Goal: Information Seeking & Learning: Learn about a topic

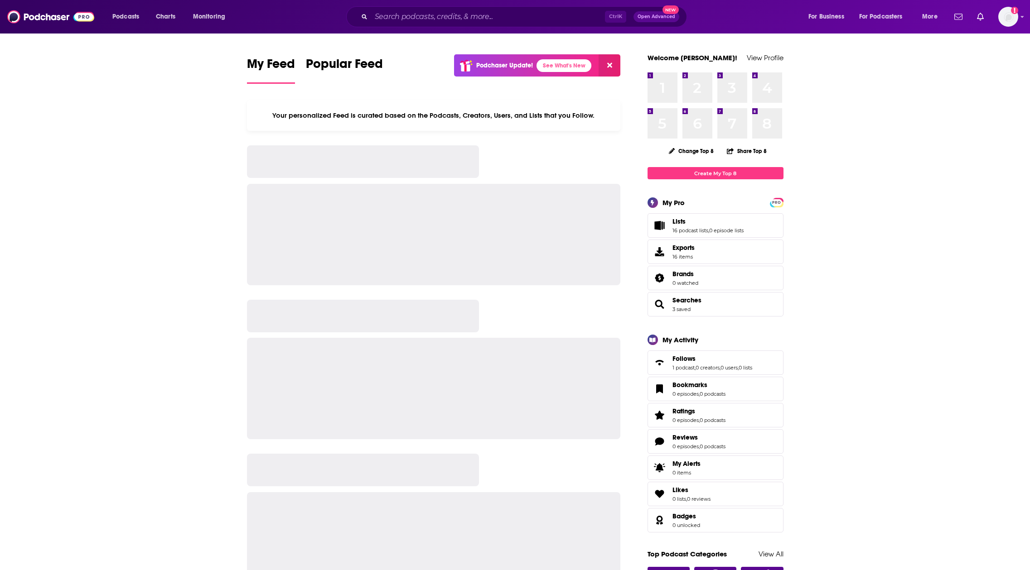
drag, startPoint x: 0, startPoint y: 0, endPoint x: 483, endPoint y: 10, distance: 482.6
click at [482, 7] on div "Ctrl K Open Advanced New" at bounding box center [516, 16] width 341 height 21
click at [484, 12] on input "Search podcasts, credits, & more..." at bounding box center [488, 17] width 234 height 14
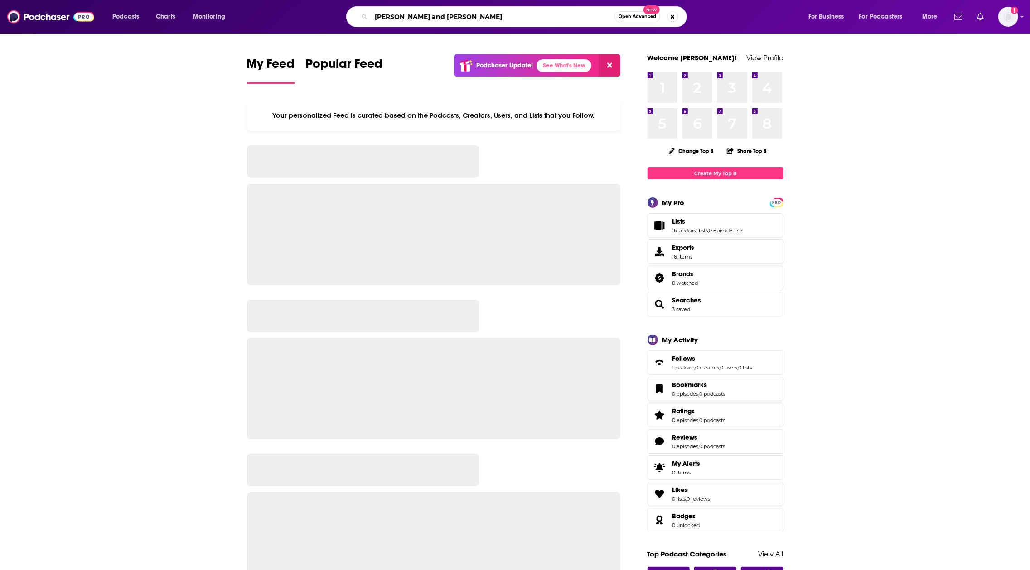
type input "[PERSON_NAME] and [PERSON_NAME]"
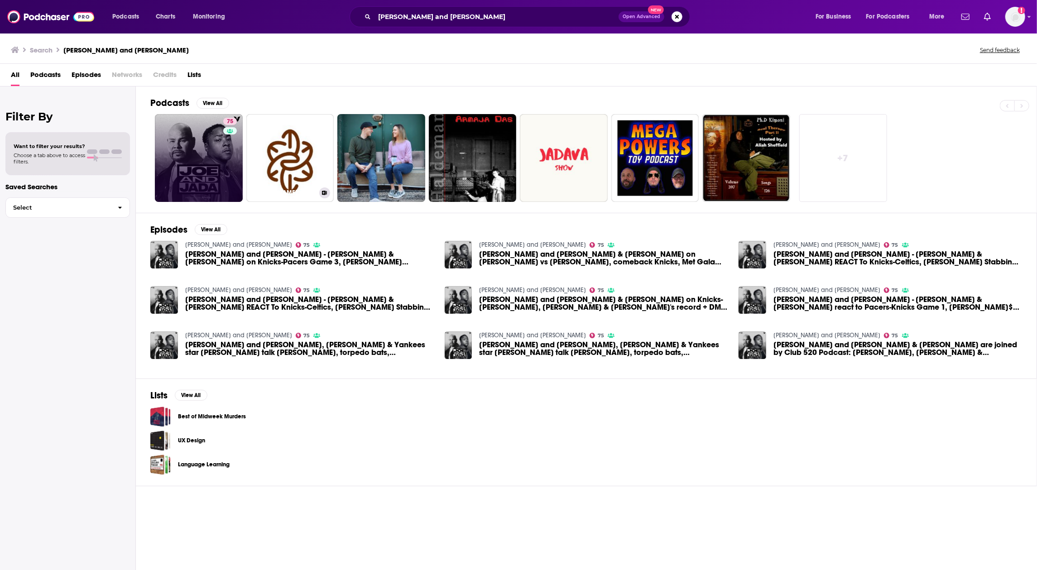
click at [204, 164] on link "75" at bounding box center [199, 158] width 88 height 88
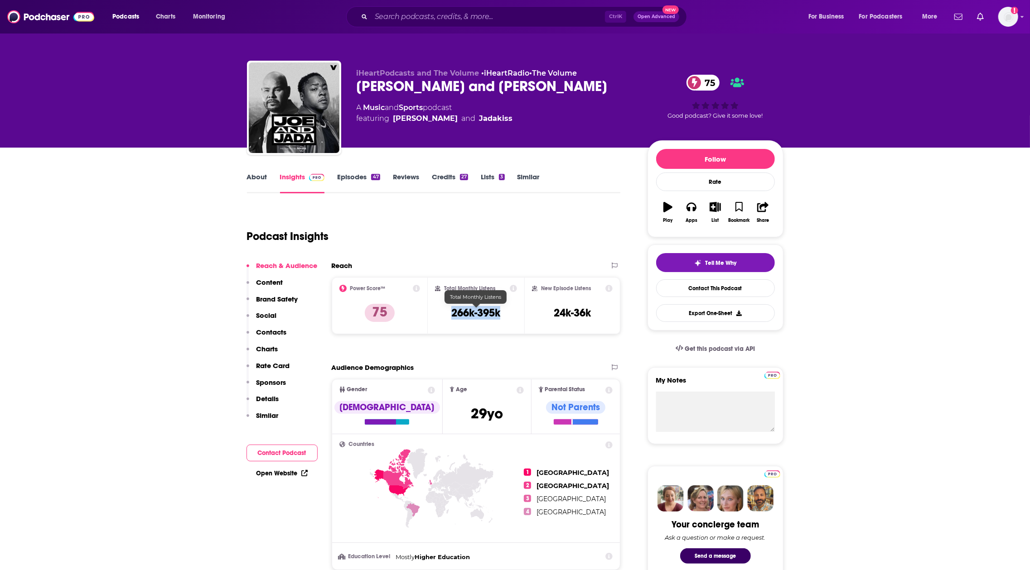
drag, startPoint x: 443, startPoint y: 312, endPoint x: 506, endPoint y: 310, distance: 63.5
click at [506, 310] on div "Total Monthly Listens 266k-395k" at bounding box center [476, 306] width 82 height 42
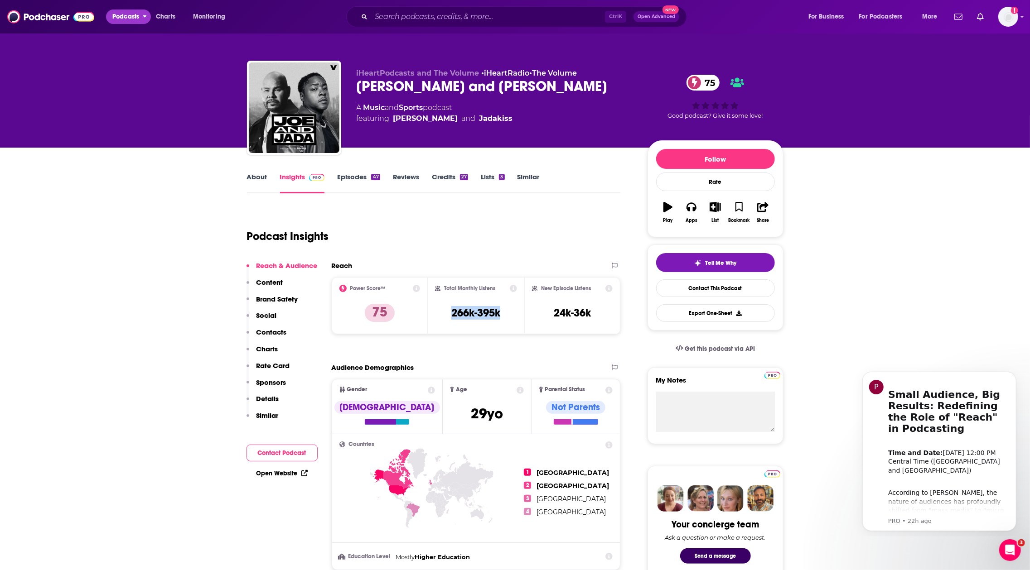
click at [126, 18] on span "Podcasts" at bounding box center [125, 16] width 27 height 13
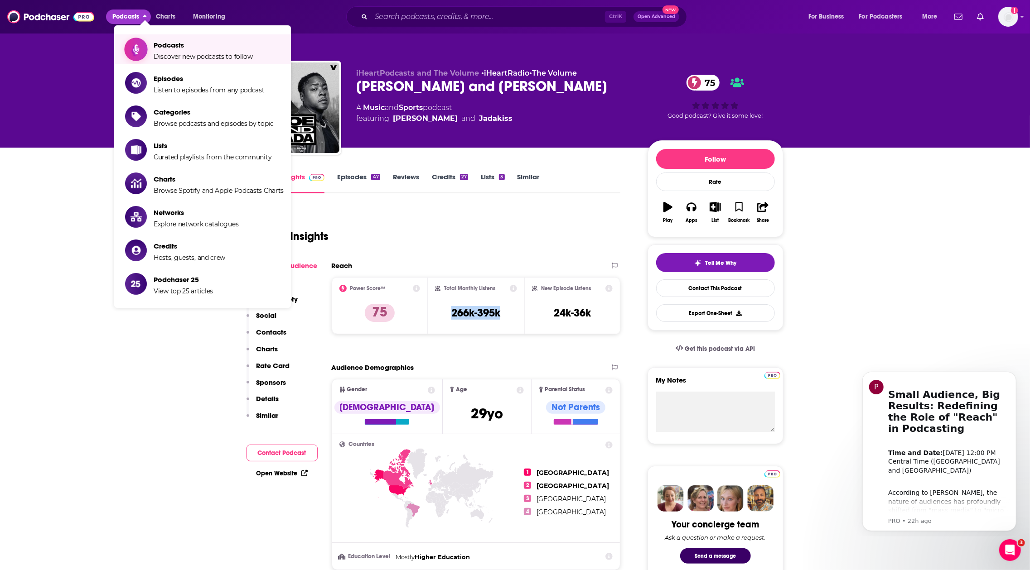
click at [156, 54] on span "Discover new podcasts to follow" at bounding box center [203, 57] width 99 height 8
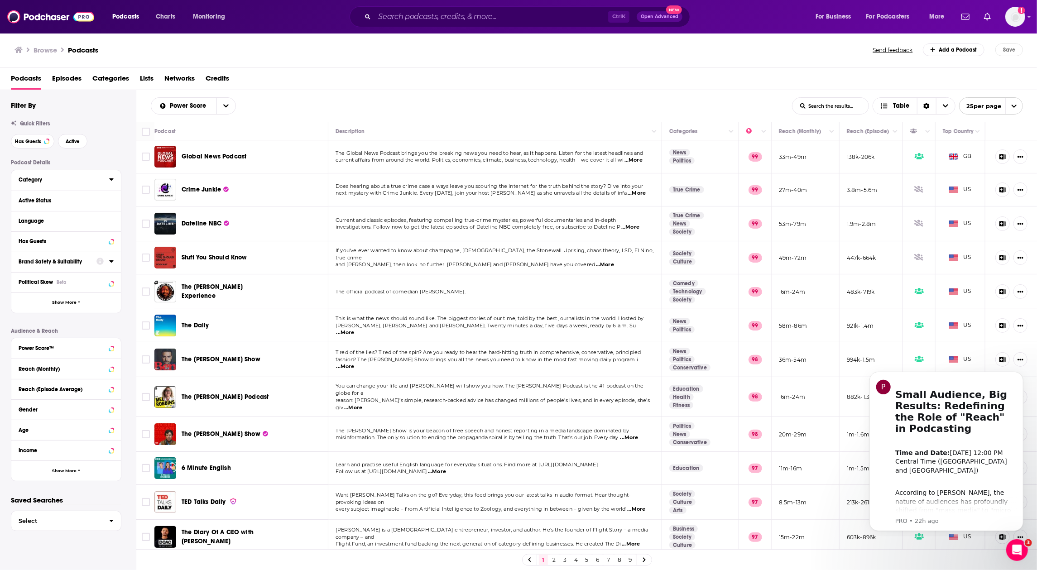
click at [103, 180] on div "Category" at bounding box center [61, 180] width 85 height 6
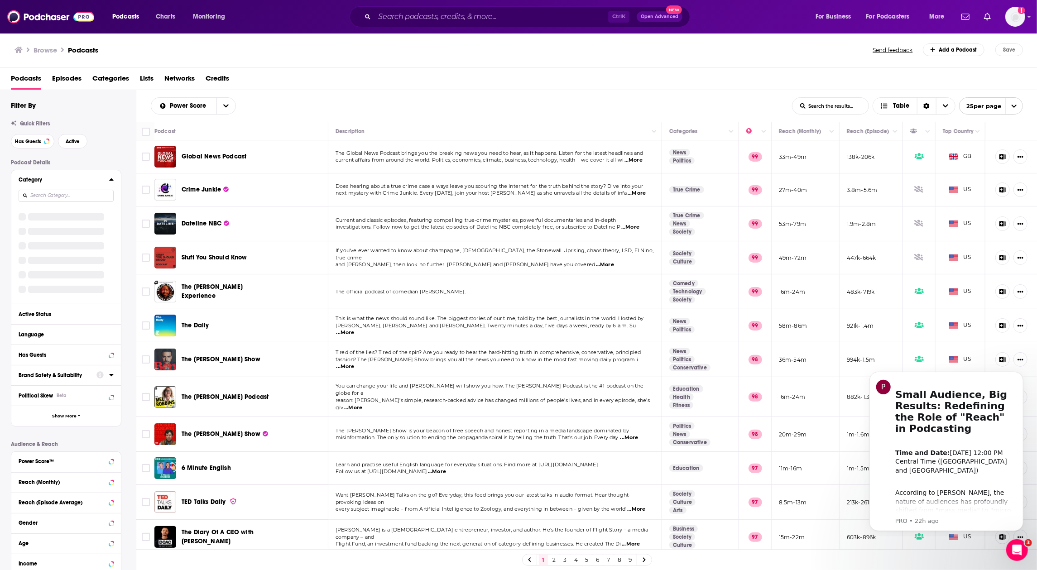
click at [103, 180] on div "Category" at bounding box center [61, 180] width 85 height 6
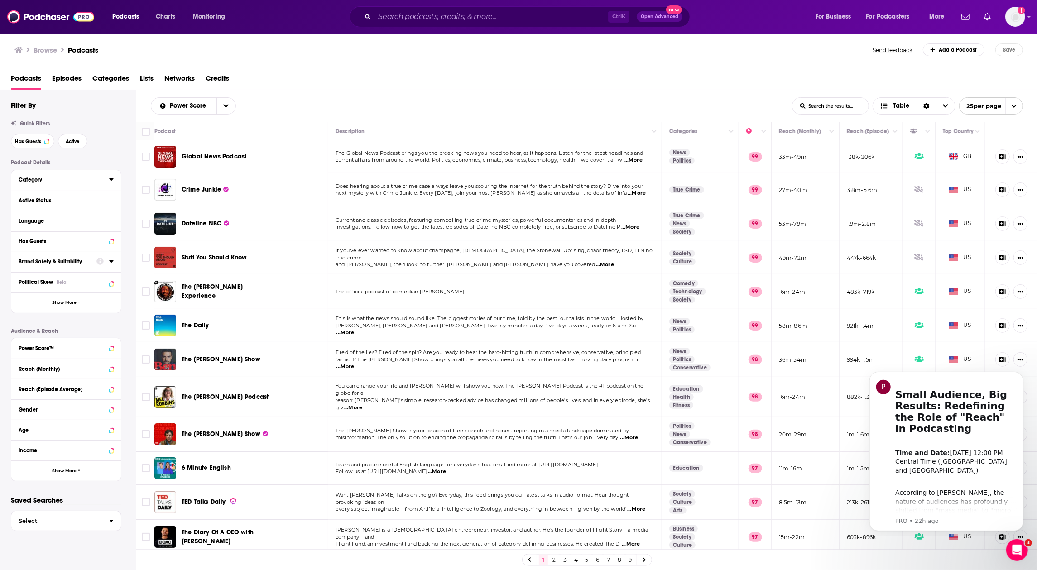
click at [94, 179] on div "Category" at bounding box center [61, 180] width 85 height 6
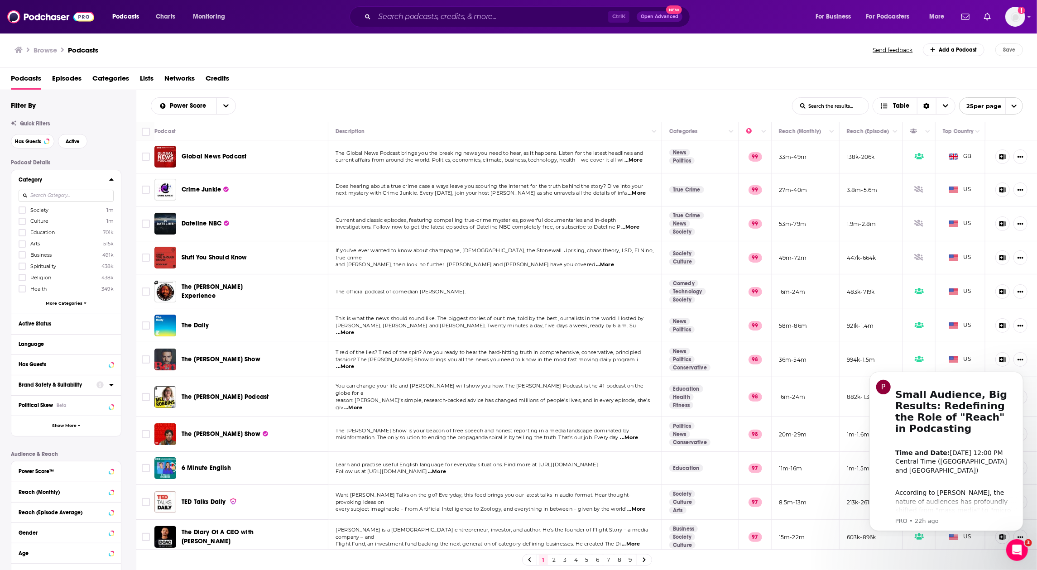
drag, startPoint x: 94, startPoint y: 179, endPoint x: 38, endPoint y: 20, distance: 168.8
click at [39, 61] on div "Browse Podcasts Send feedback Add a Podcast Save Podcasts Episodes Categories L…" at bounding box center [519, 302] width 1038 height 538
click at [106, 175] on button "Category" at bounding box center [64, 179] width 91 height 11
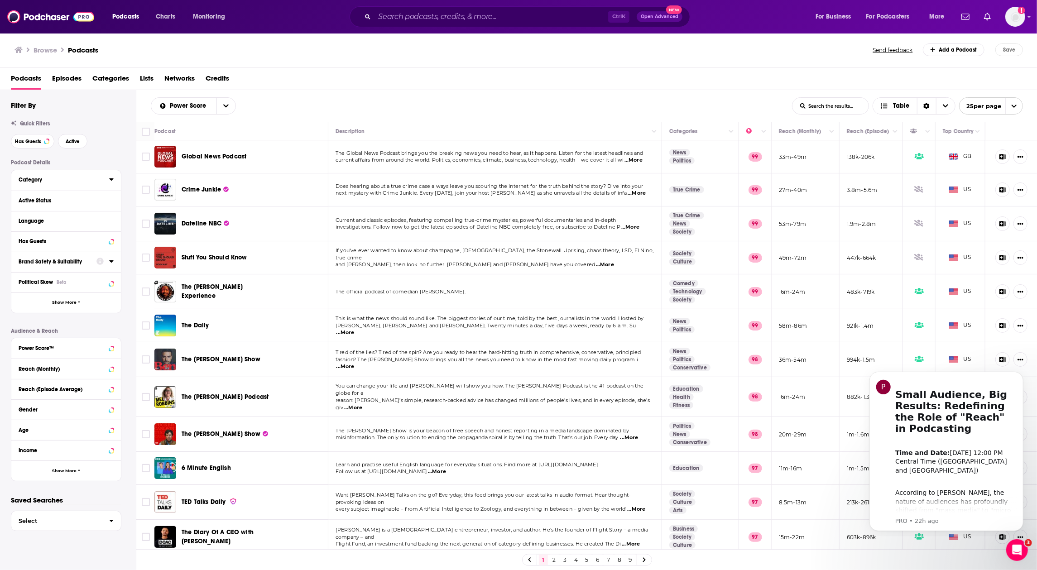
click at [109, 183] on icon at bounding box center [111, 179] width 5 height 7
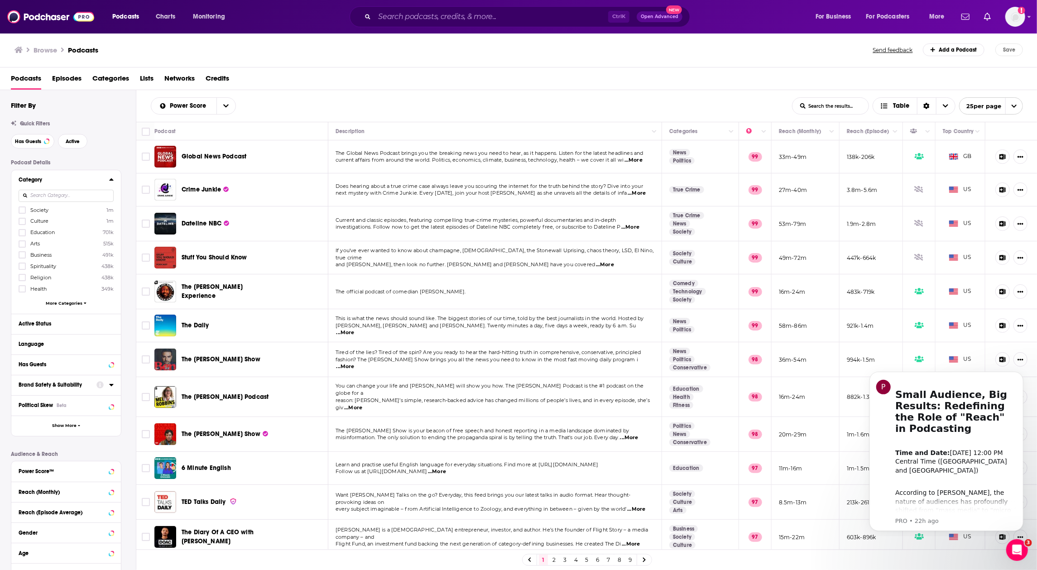
click at [111, 184] on div at bounding box center [111, 179] width 5 height 11
click at [109, 179] on icon at bounding box center [111, 179] width 5 height 7
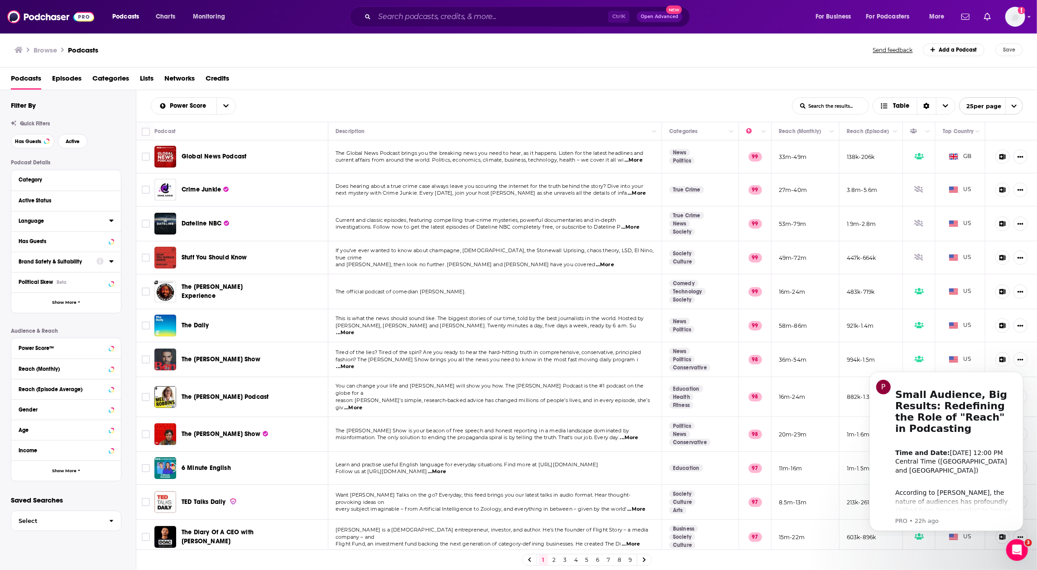
click at [113, 219] on icon at bounding box center [111, 220] width 5 height 7
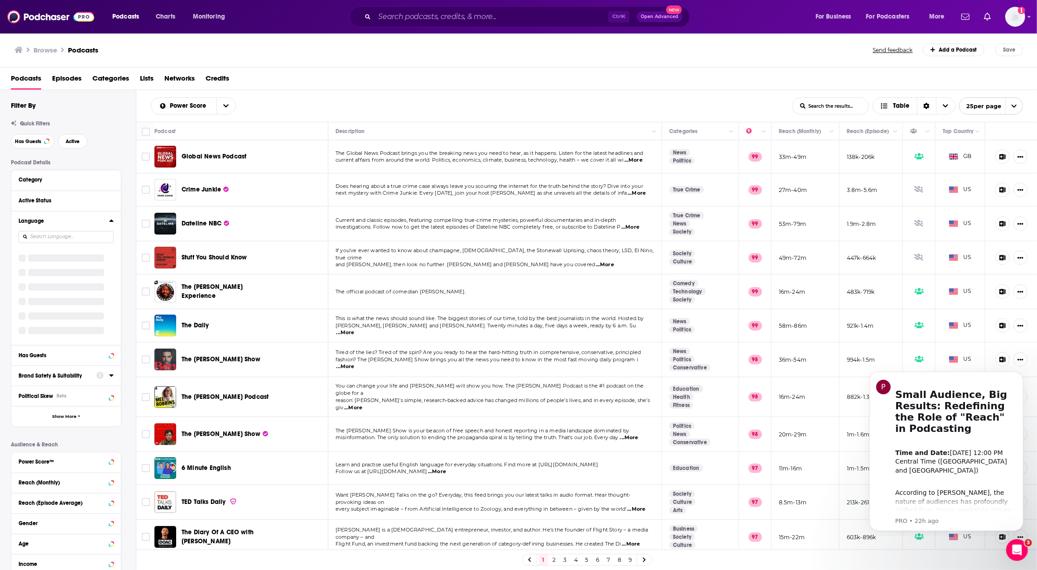
click at [113, 219] on icon at bounding box center [111, 220] width 5 height 7
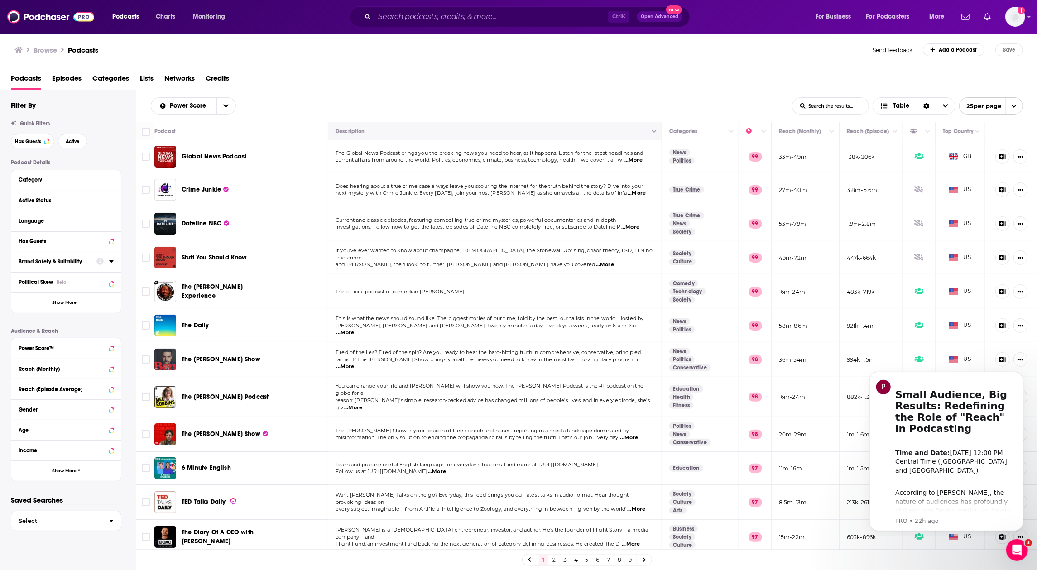
click at [649, 128] on button "Column Actions" at bounding box center [654, 131] width 11 height 11
click at [647, 122] on div at bounding box center [518, 285] width 1037 height 570
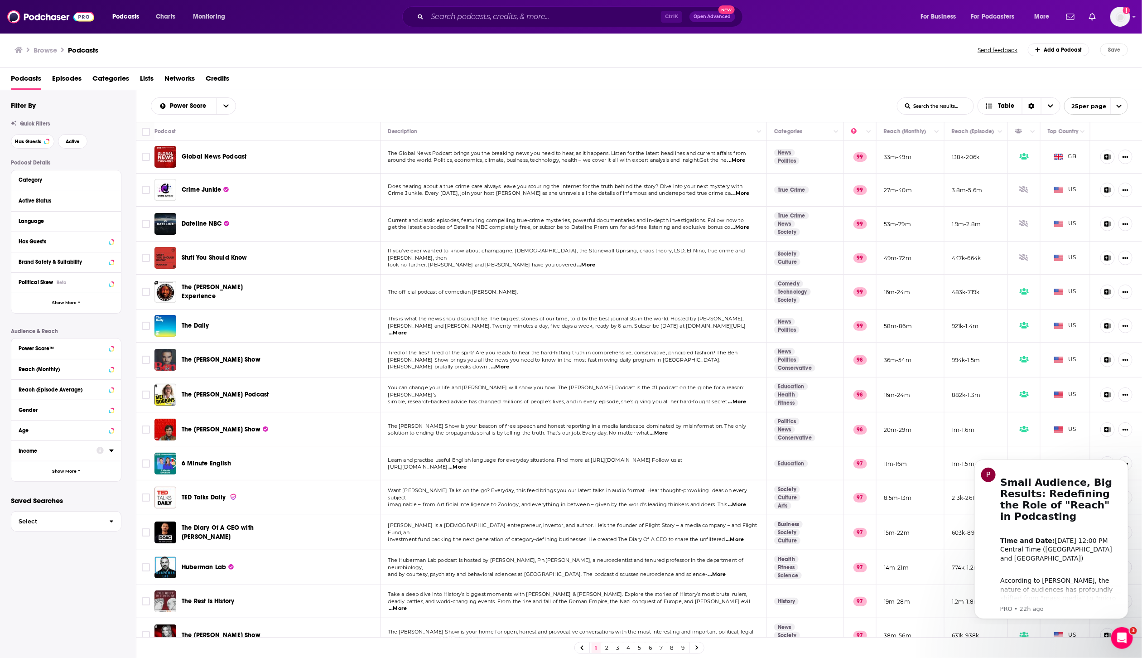
drag, startPoint x: 77, startPoint y: 452, endPoint x: 101, endPoint y: 454, distance: 24.1
click at [77, 452] on div "Income" at bounding box center [55, 451] width 72 height 6
click at [112, 450] on icon at bounding box center [111, 450] width 4 height 2
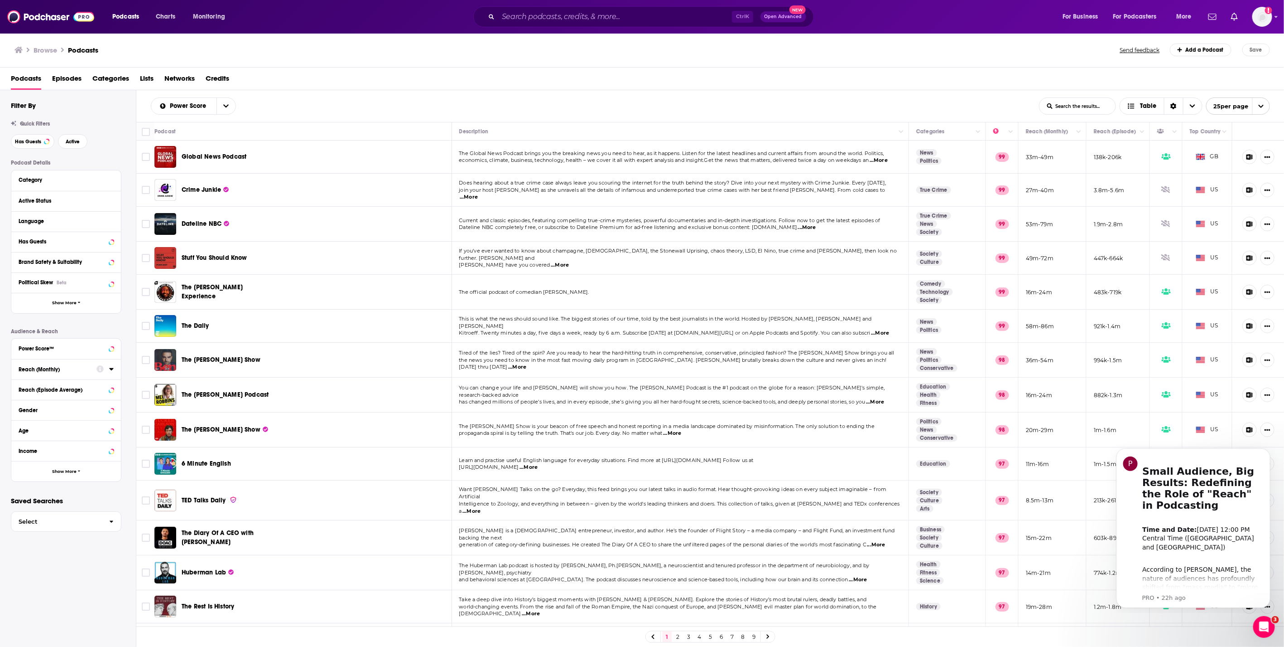
click at [260, 54] on div "Browse Podcasts" at bounding box center [567, 49] width 1107 height 13
click at [348, 99] on div "Power Score List Search Input Search the results... Table" at bounding box center [595, 105] width 888 height 17
drag, startPoint x: 418, startPoint y: 81, endPoint x: 731, endPoint y: 2, distance: 323.3
click at [418, 81] on div "Podcasts Episodes Categories Lists Networks Credits" at bounding box center [644, 80] width 1267 height 19
